Goal: Task Accomplishment & Management: Manage account settings

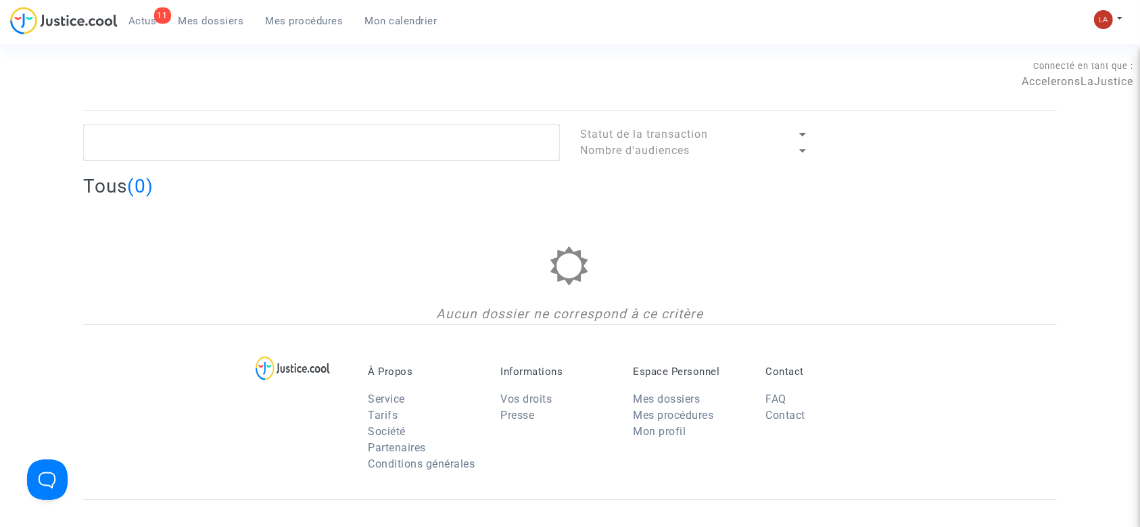
click at [224, 32] on div "11 Actus Mes dossiers Mes procédures Mon calendrier" at bounding box center [229, 25] width 438 height 37
click at [215, 27] on link "Mes dossiers" at bounding box center [211, 21] width 87 height 20
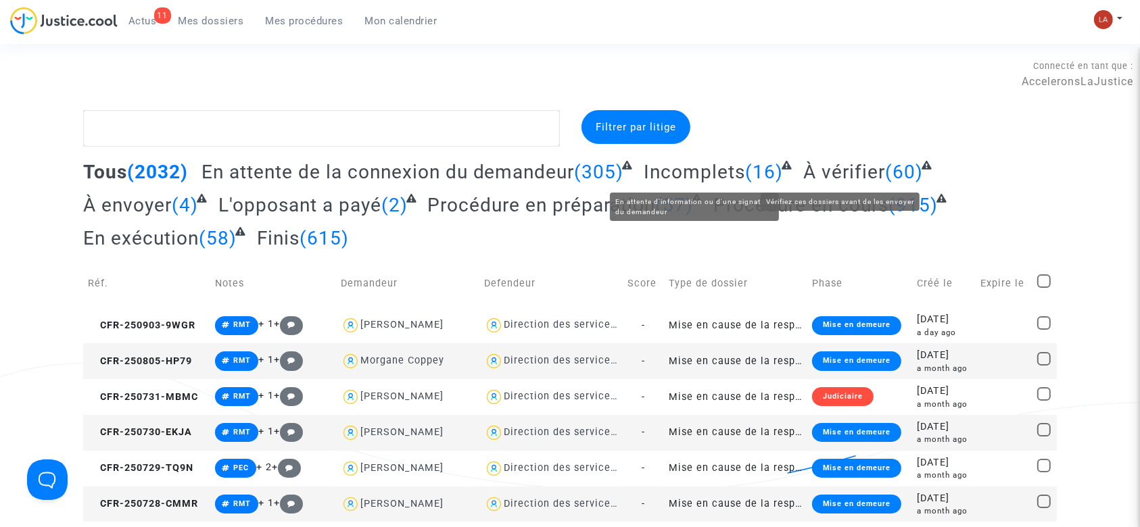
click at [840, 167] on span "À vérifier" at bounding box center [844, 172] width 82 height 22
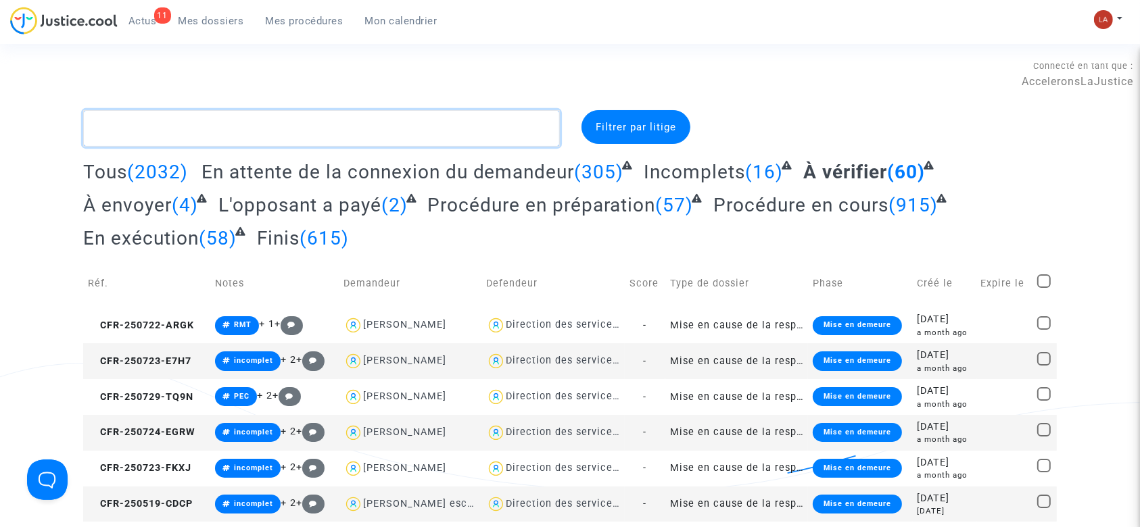
click at [386, 123] on textarea at bounding box center [321, 128] width 477 height 37
type textarea "§"
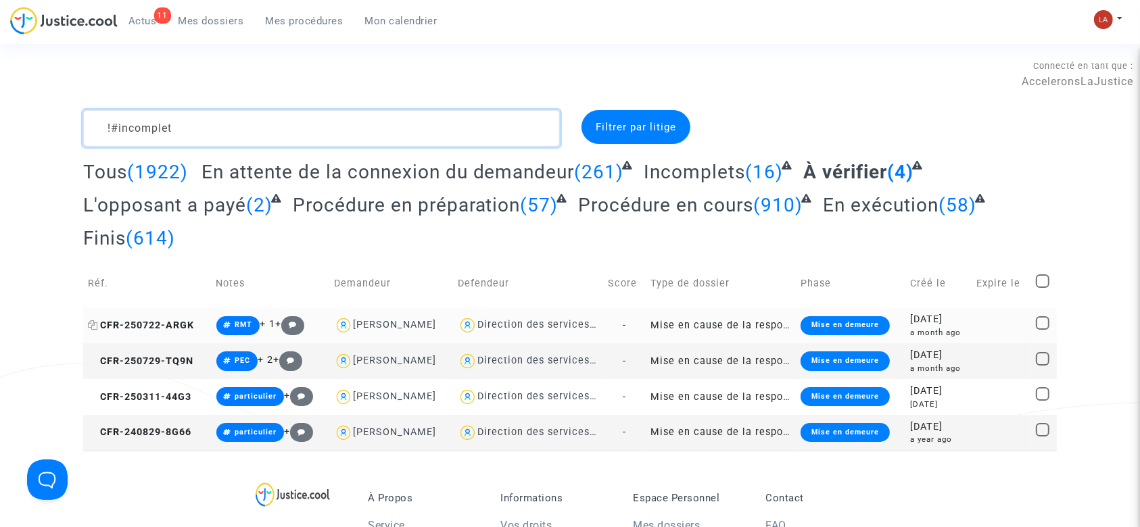
type textarea "!#incomplet"
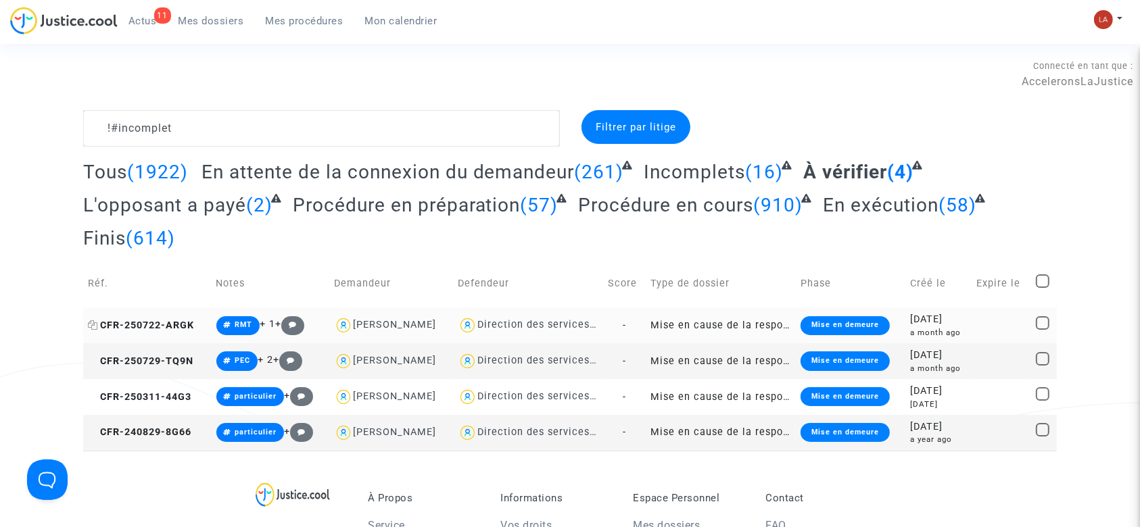
click at [163, 322] on span "CFR-250722-ARGK" at bounding box center [141, 325] width 106 height 11
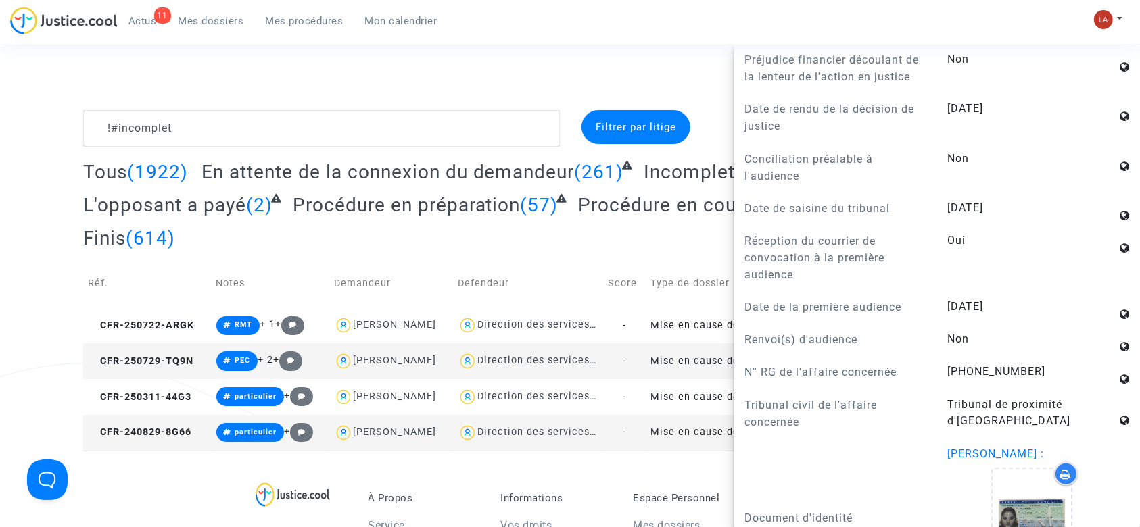
scroll to position [1266, 0]
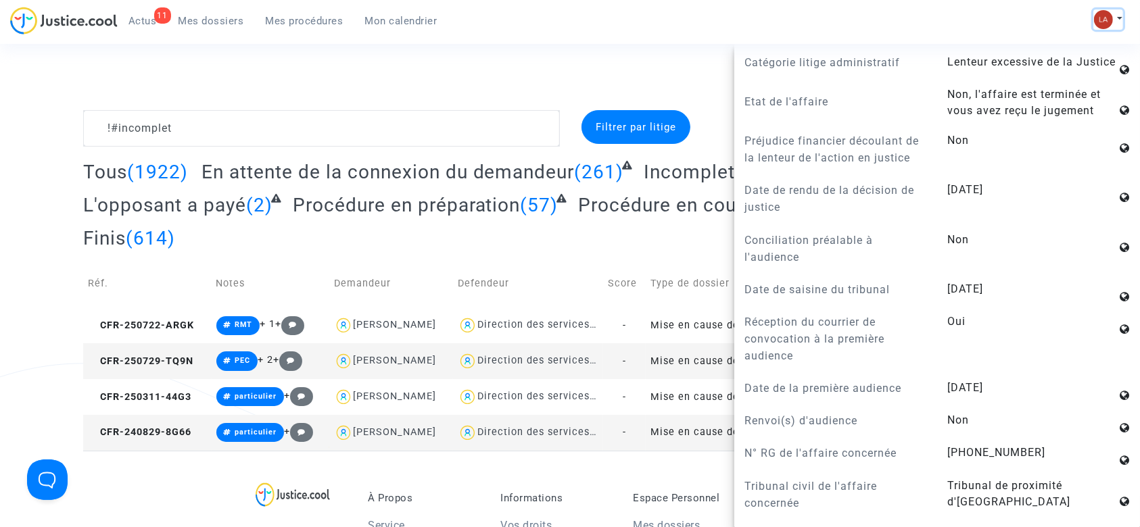
click at [1095, 20] on img at bounding box center [1103, 19] width 19 height 19
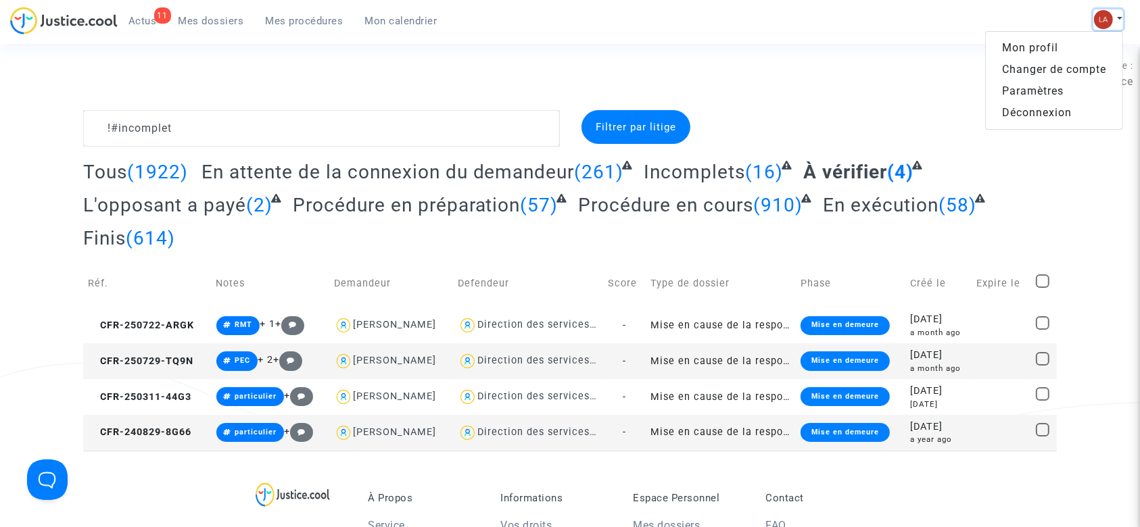
scroll to position [0, 0]
click at [1049, 68] on link "Changer de compte" at bounding box center [1054, 70] width 137 height 22
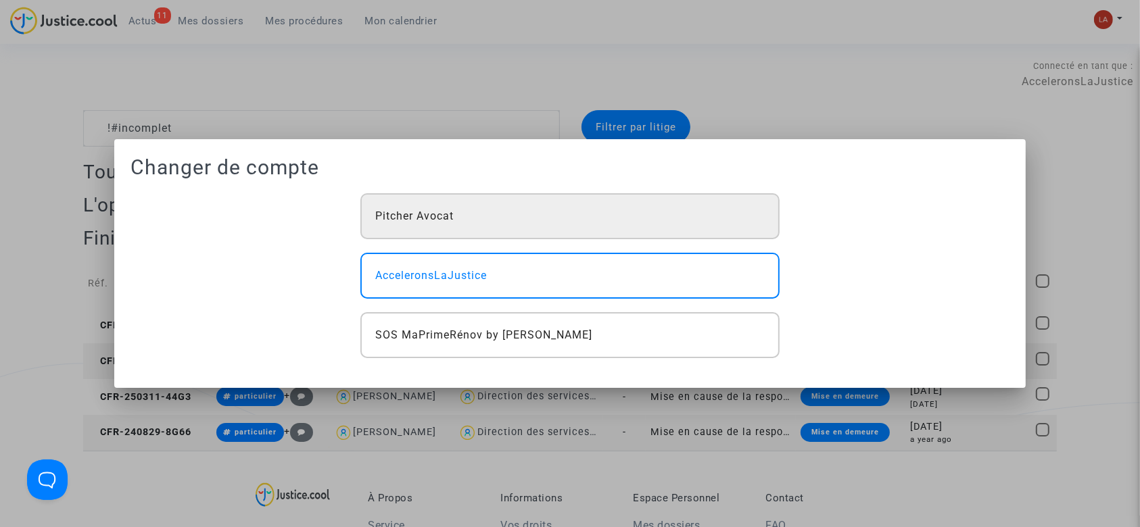
click at [500, 208] on div "Pitcher Avocat" at bounding box center [569, 216] width 419 height 46
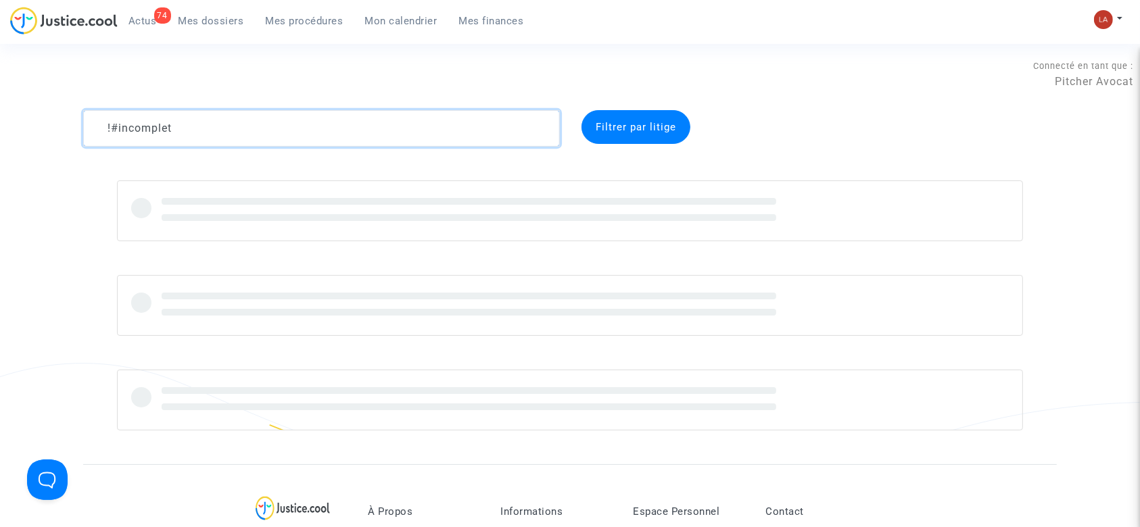
click at [348, 137] on textarea at bounding box center [321, 128] width 477 height 37
click at [346, 137] on textarea at bounding box center [321, 128] width 477 height 37
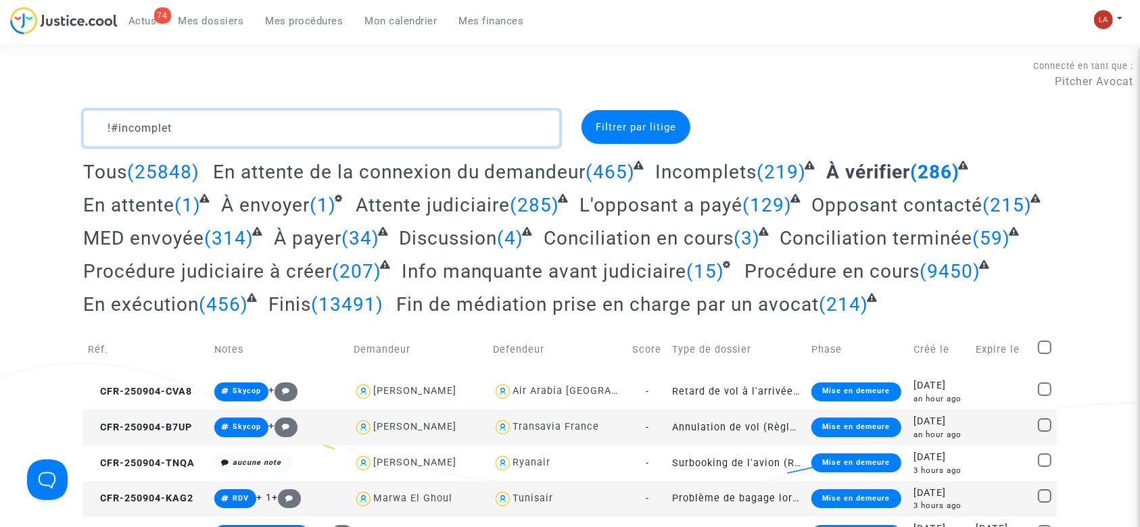
click at [346, 137] on textarea at bounding box center [321, 128] width 477 height 37
